Goal: Navigation & Orientation: Find specific page/section

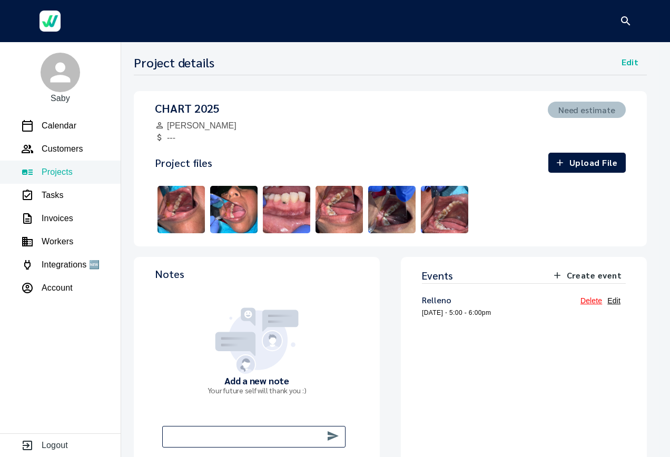
click at [345, 209] on img at bounding box center [339, 209] width 53 height 53
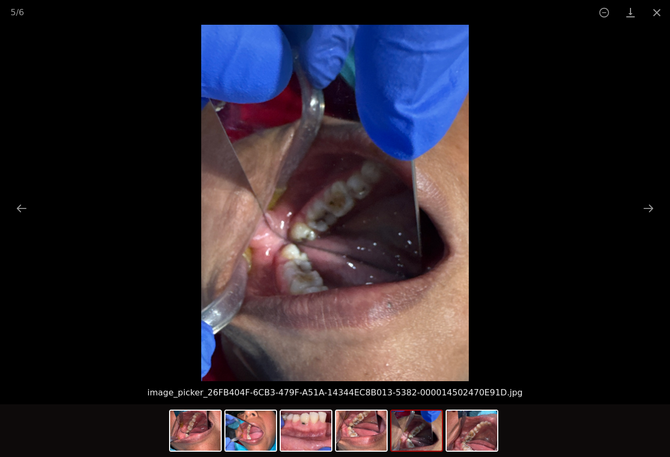
click at [544, 234] on picture at bounding box center [335, 203] width 670 height 356
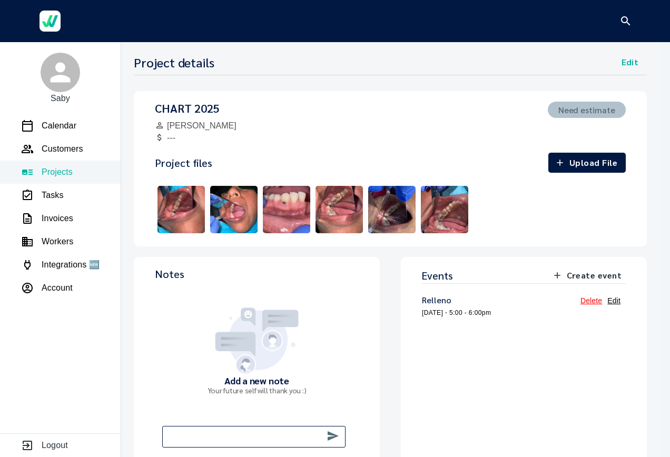
click at [242, 217] on img at bounding box center [233, 209] width 53 height 53
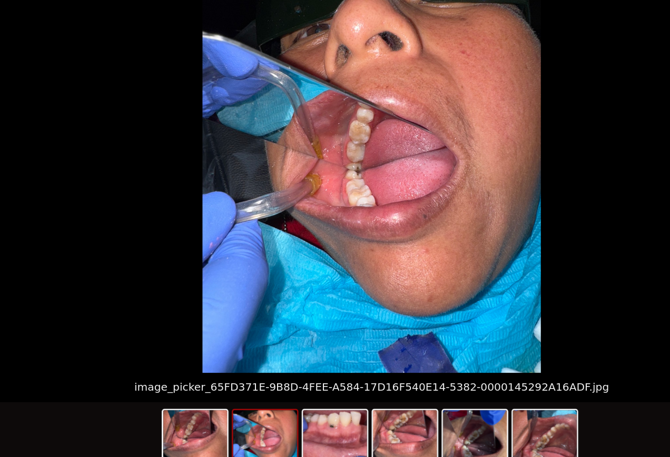
click at [316, 432] on img at bounding box center [306, 431] width 51 height 40
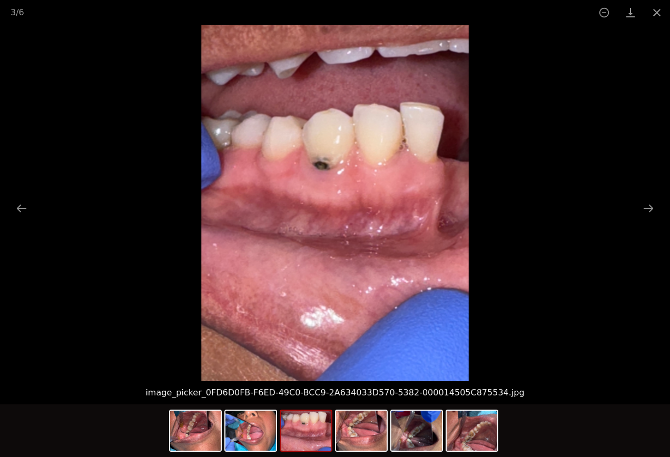
click at [490, 438] on img at bounding box center [471, 431] width 51 height 40
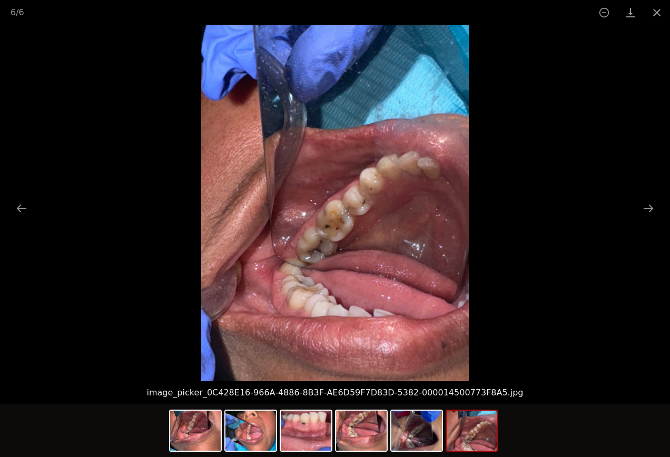
click at [458, 314] on img at bounding box center [334, 203] width 267 height 356
click at [479, 429] on img at bounding box center [471, 431] width 51 height 40
click at [482, 431] on img at bounding box center [471, 431] width 51 height 40
click at [485, 434] on img at bounding box center [471, 431] width 51 height 40
click at [484, 435] on img at bounding box center [471, 431] width 51 height 40
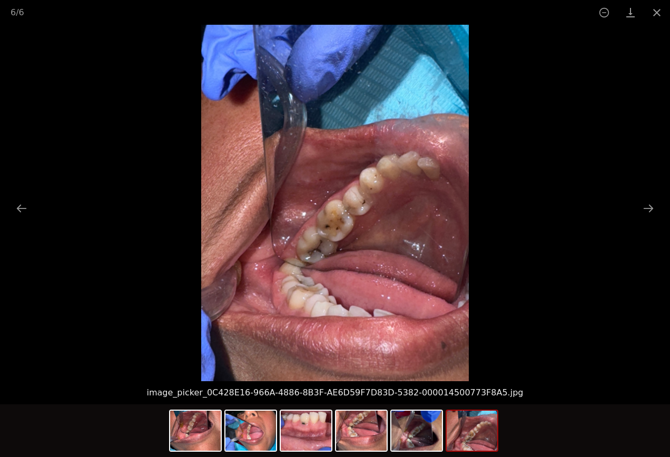
click at [494, 421] on img at bounding box center [471, 431] width 51 height 40
click at [228, 443] on img at bounding box center [250, 431] width 51 height 40
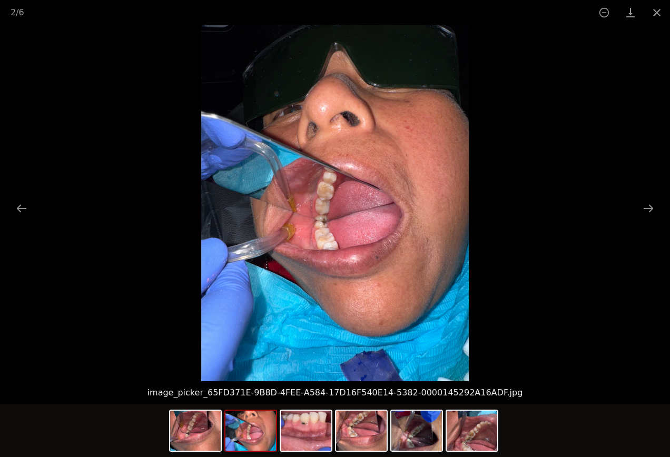
click at [322, 445] on img at bounding box center [306, 431] width 51 height 40
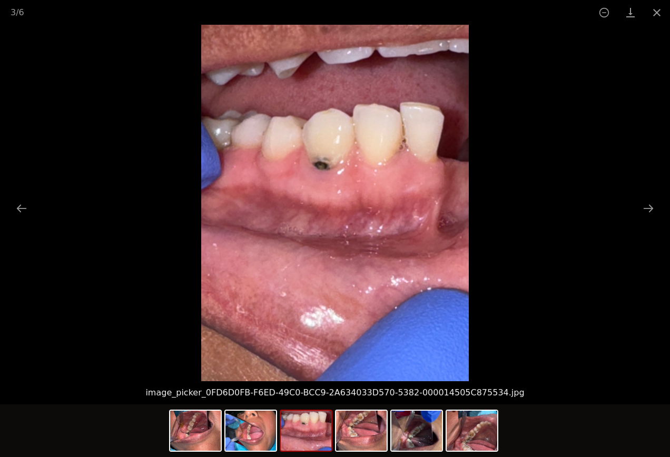
click at [55, 0] on div "3 / 6" at bounding box center [335, 12] width 670 height 25
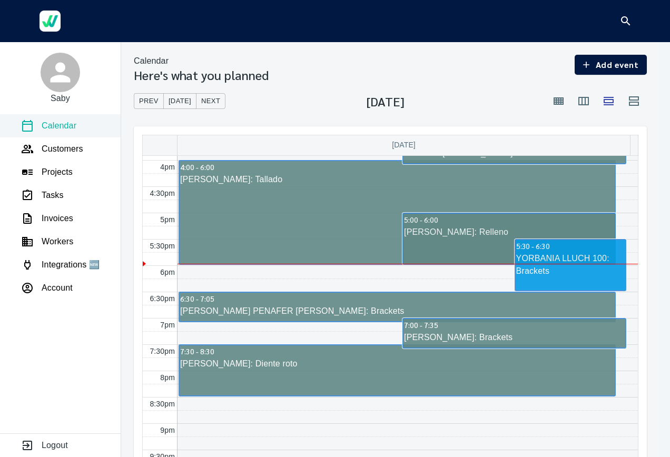
scroll to position [863, 0]
